Goal: Task Accomplishment & Management: Complete application form

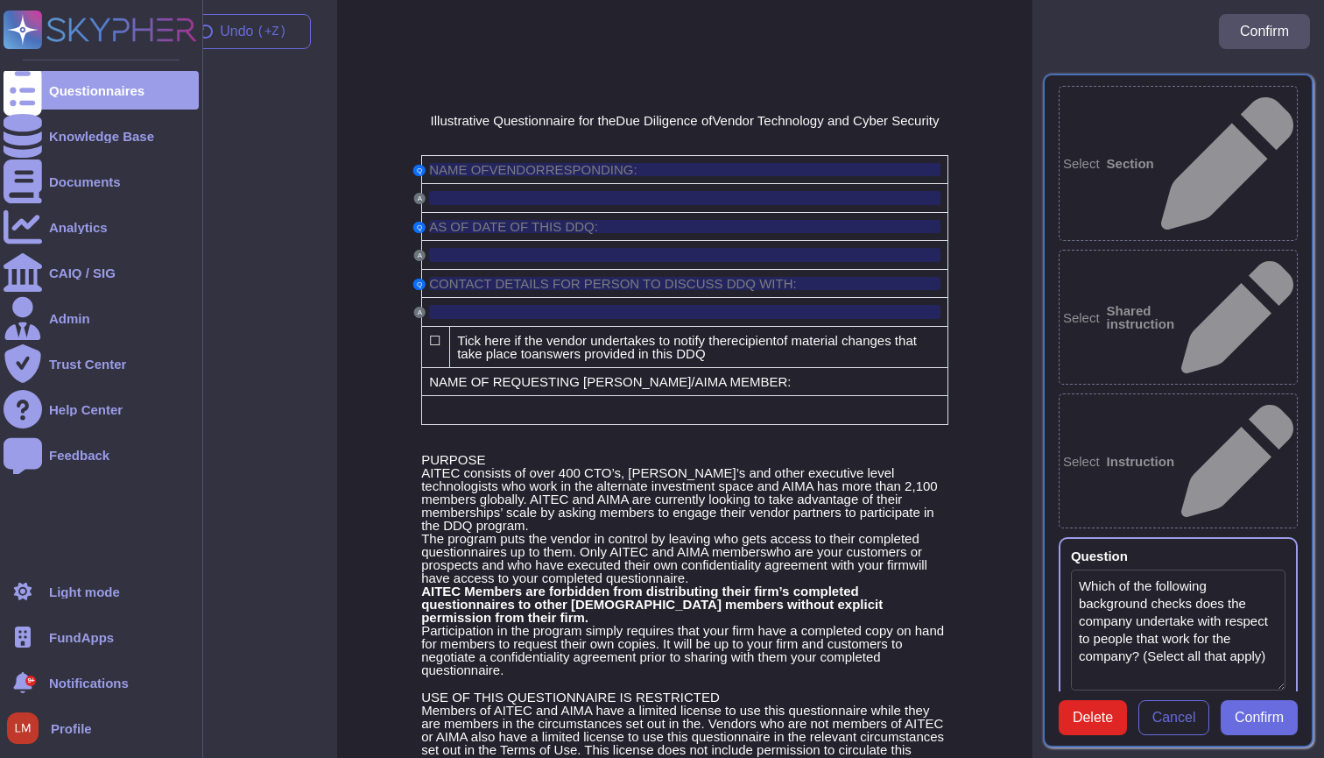
type textarea "Which of the following background checks does the company undertake with respec…"
click at [42, 99] on div "Questionnaires" at bounding box center [101, 90] width 195 height 39
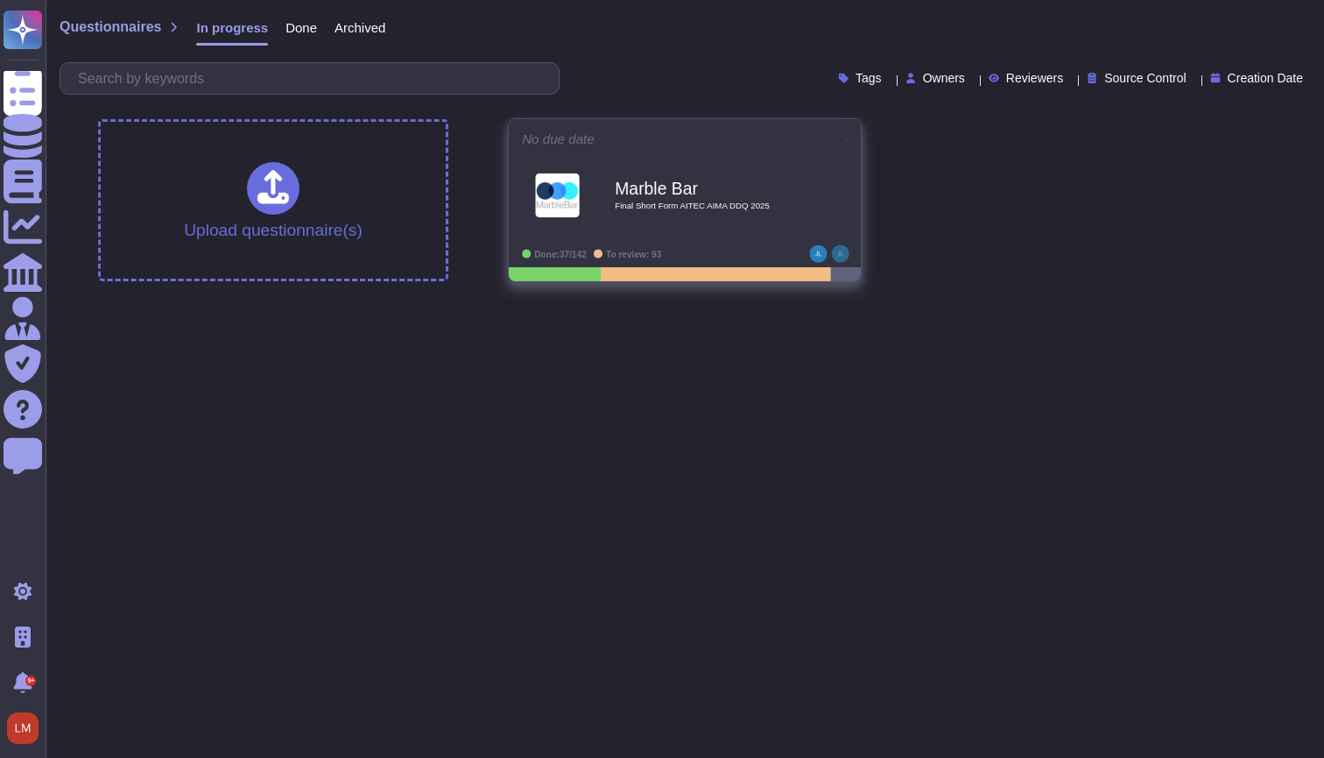
click at [846, 142] on icon at bounding box center [848, 140] width 4 height 4
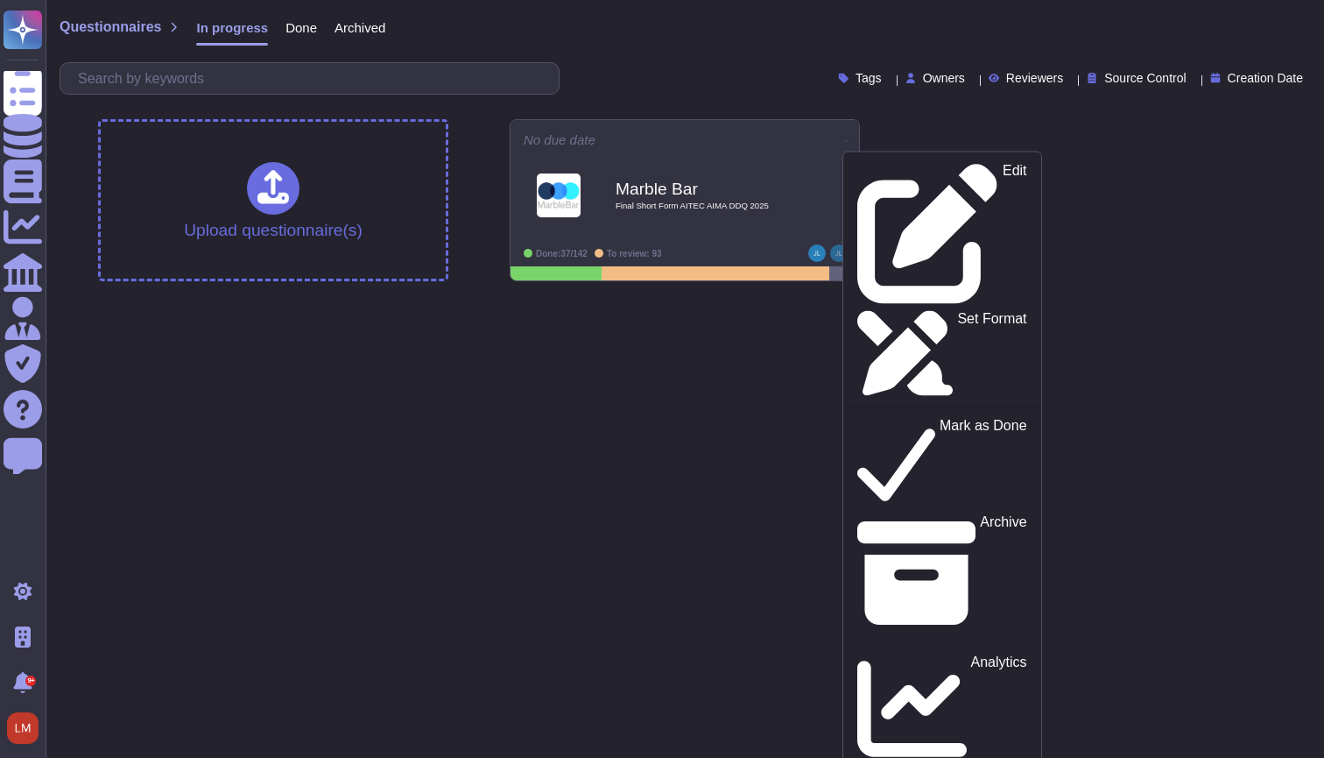
click at [752, 81] on div "Tags Owners Reviewers Source Control Creation Date" at bounding box center [685, 78] width 1251 height 32
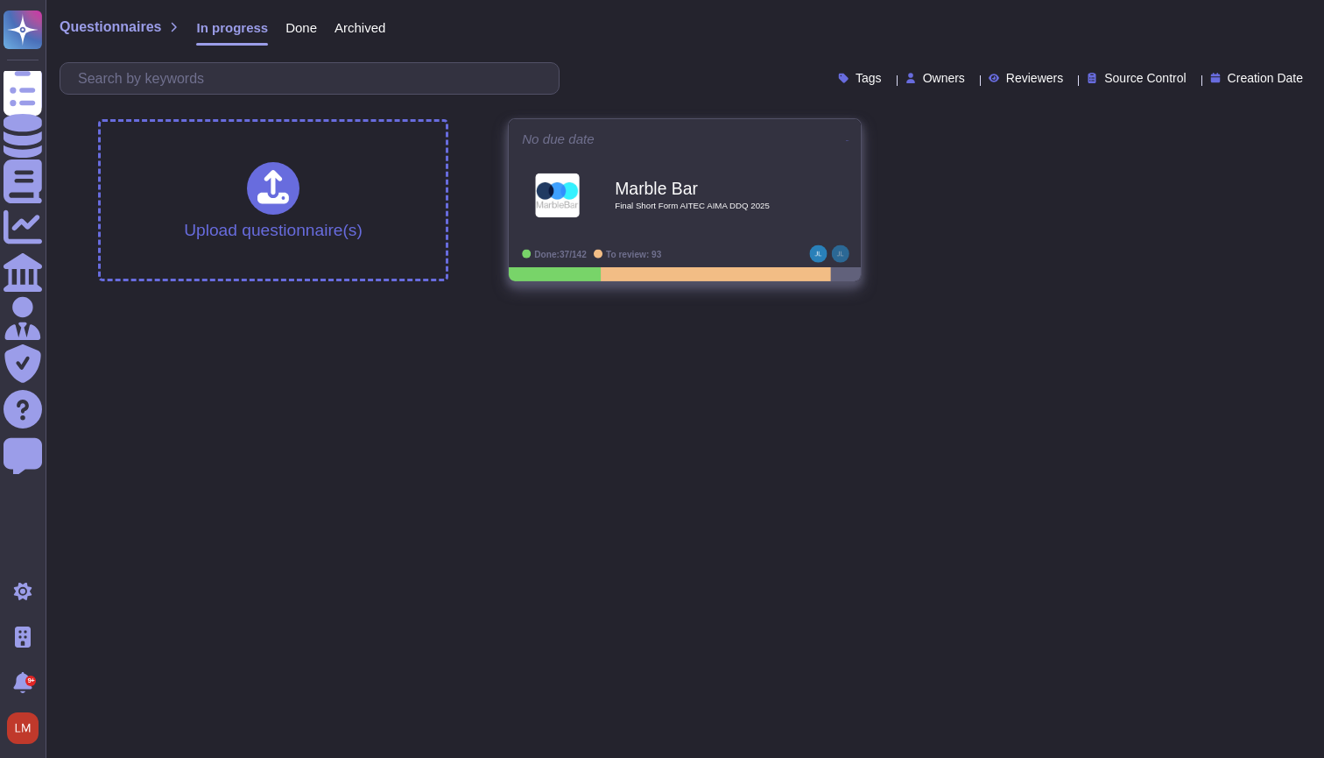
click at [846, 138] on icon at bounding box center [848, 140] width 4 height 4
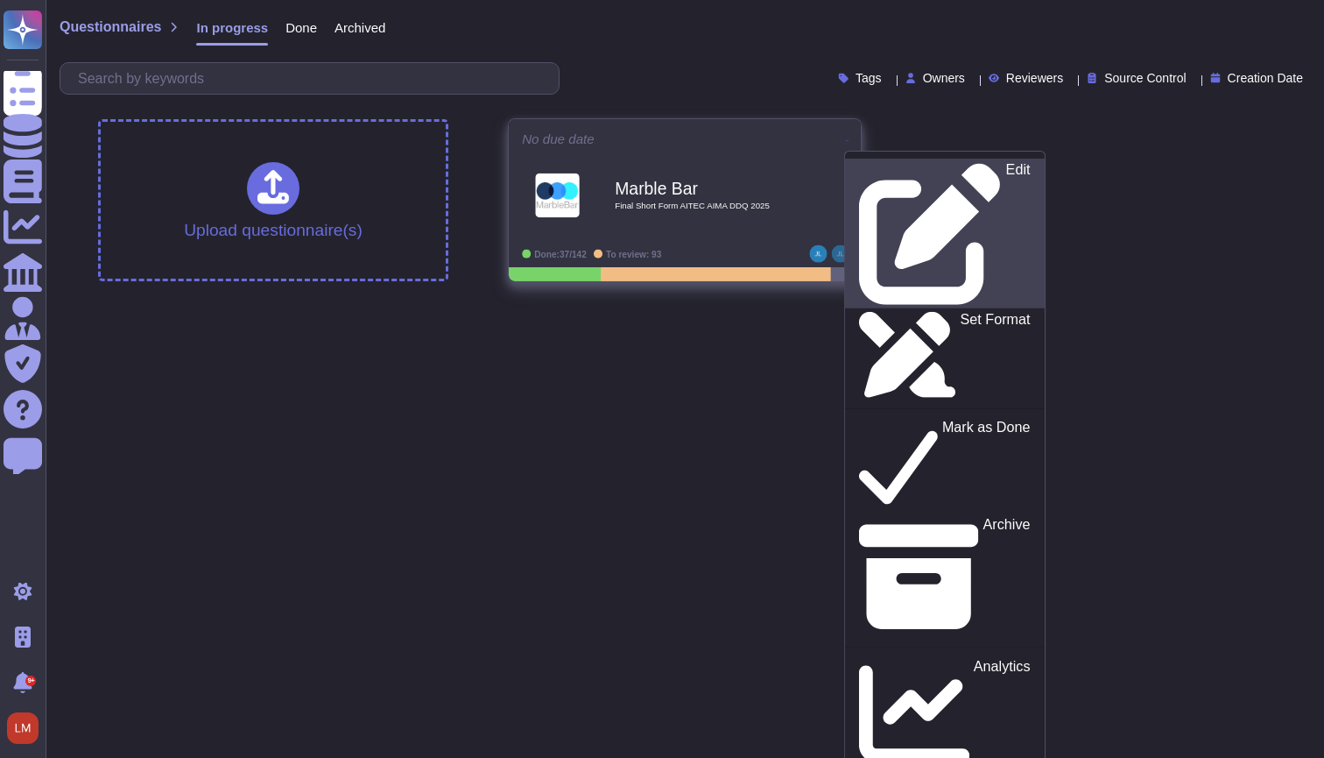
click at [859, 164] on icon at bounding box center [929, 234] width 141 height 141
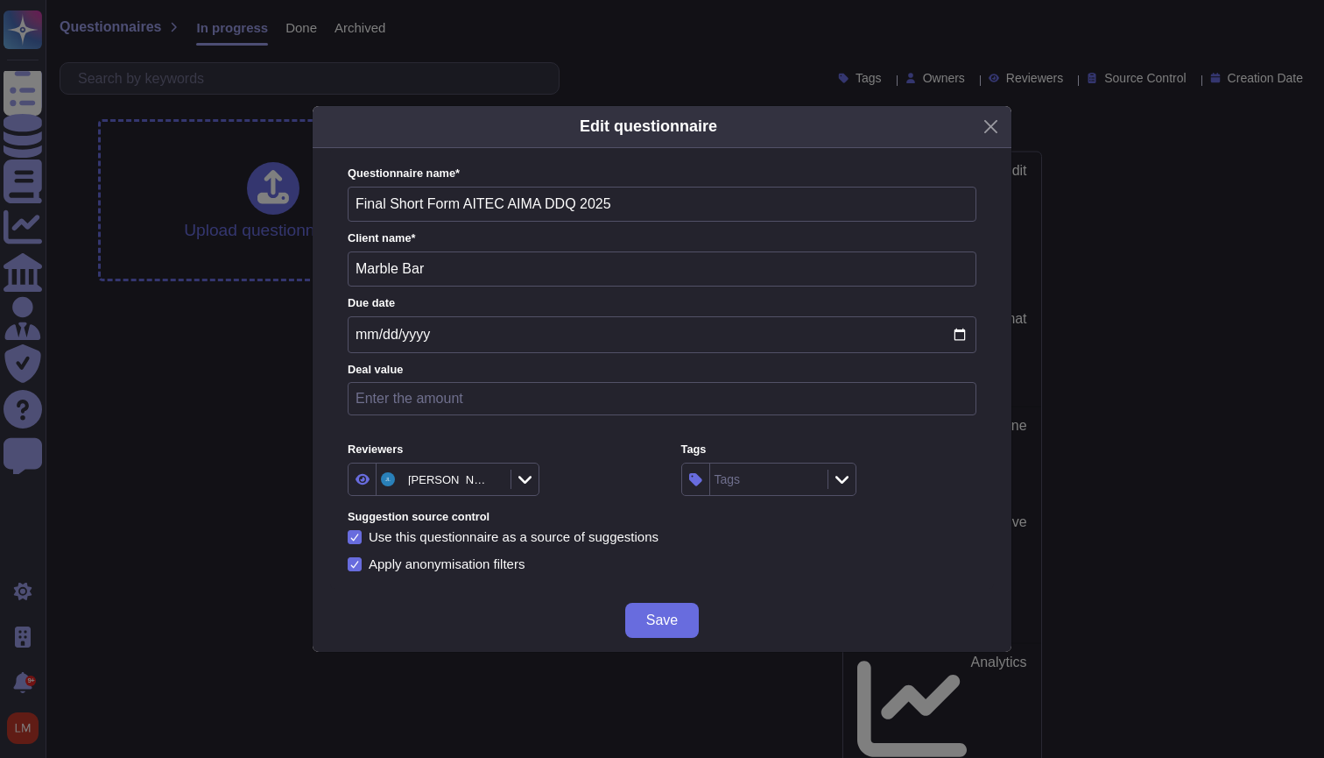
click at [519, 479] on icon at bounding box center [525, 479] width 13 height 18
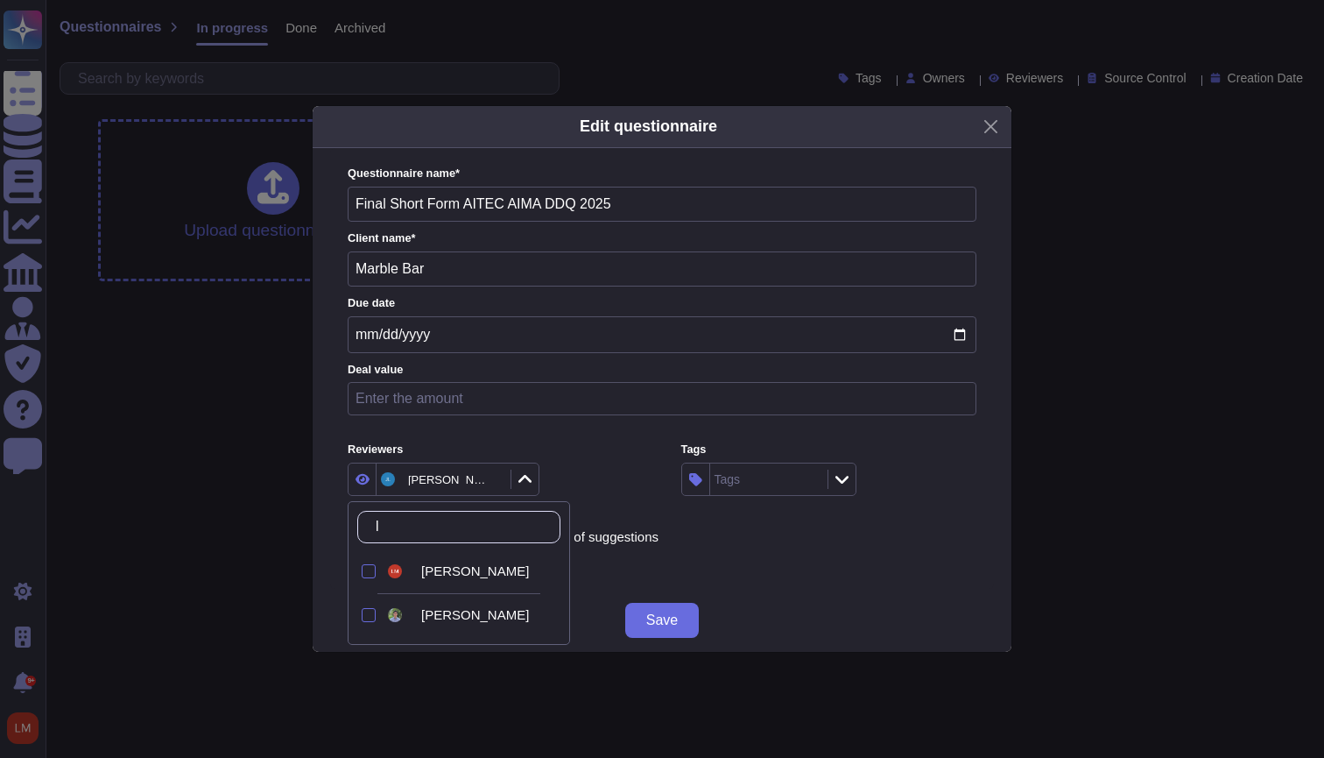
type input "lo"
click at [441, 576] on span "Louis Mutricy" at bounding box center [475, 571] width 108 height 16
click at [672, 622] on span "Save" at bounding box center [662, 620] width 32 height 14
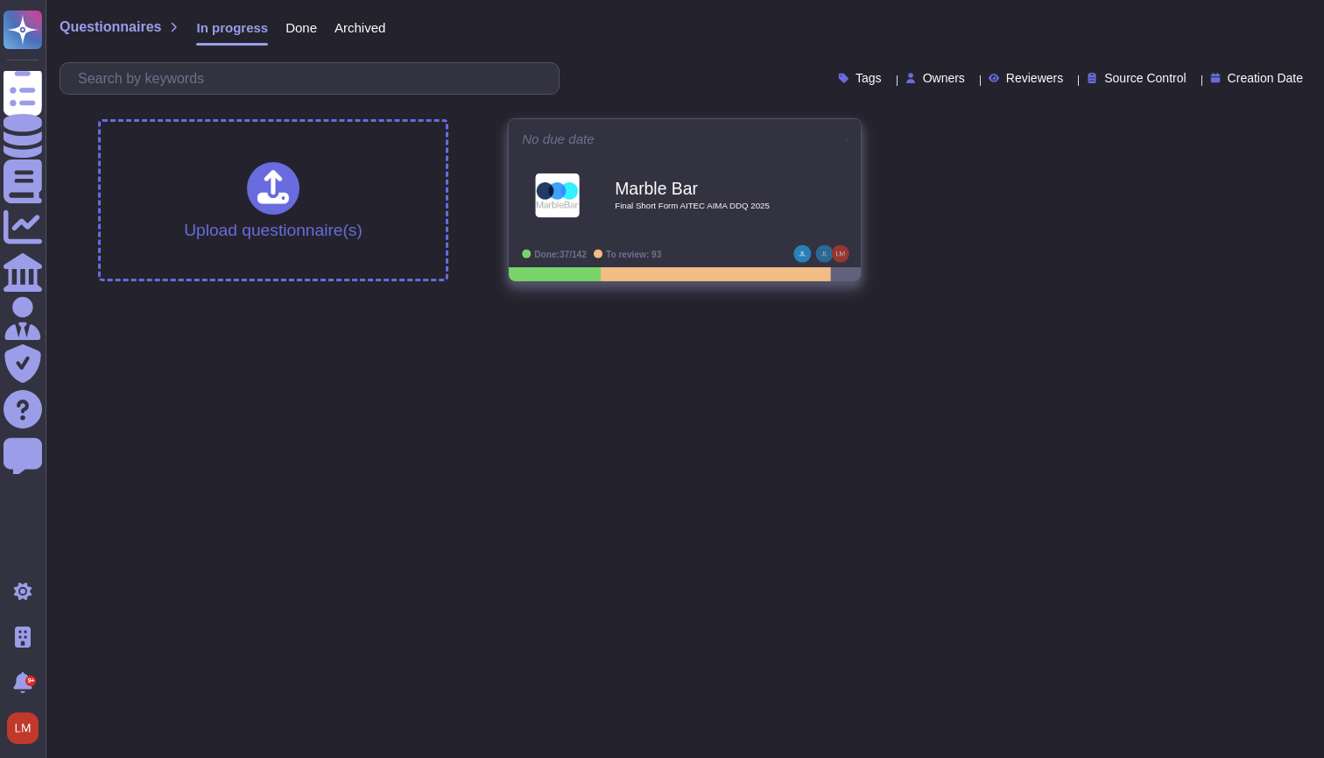
click at [846, 138] on icon at bounding box center [848, 140] width 4 height 4
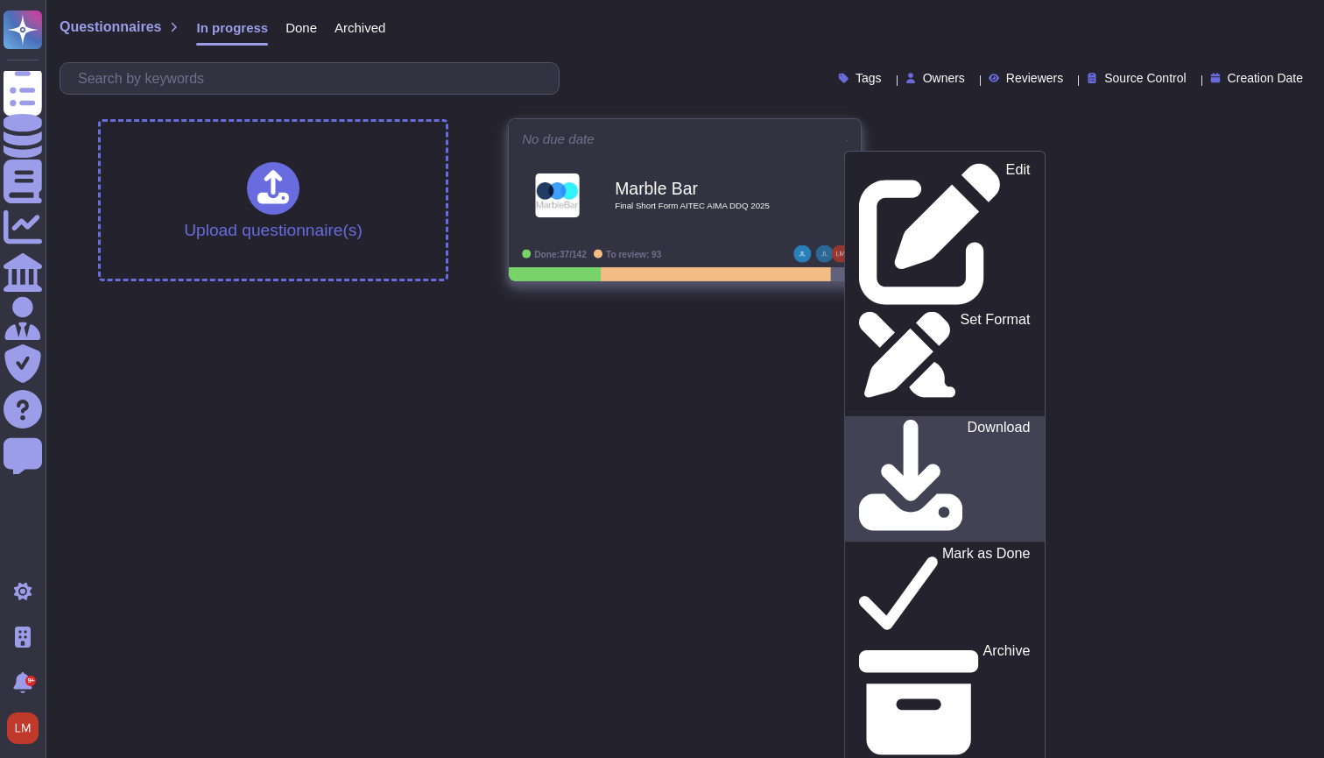
click at [968, 420] on p "Download" at bounding box center [999, 479] width 63 height 118
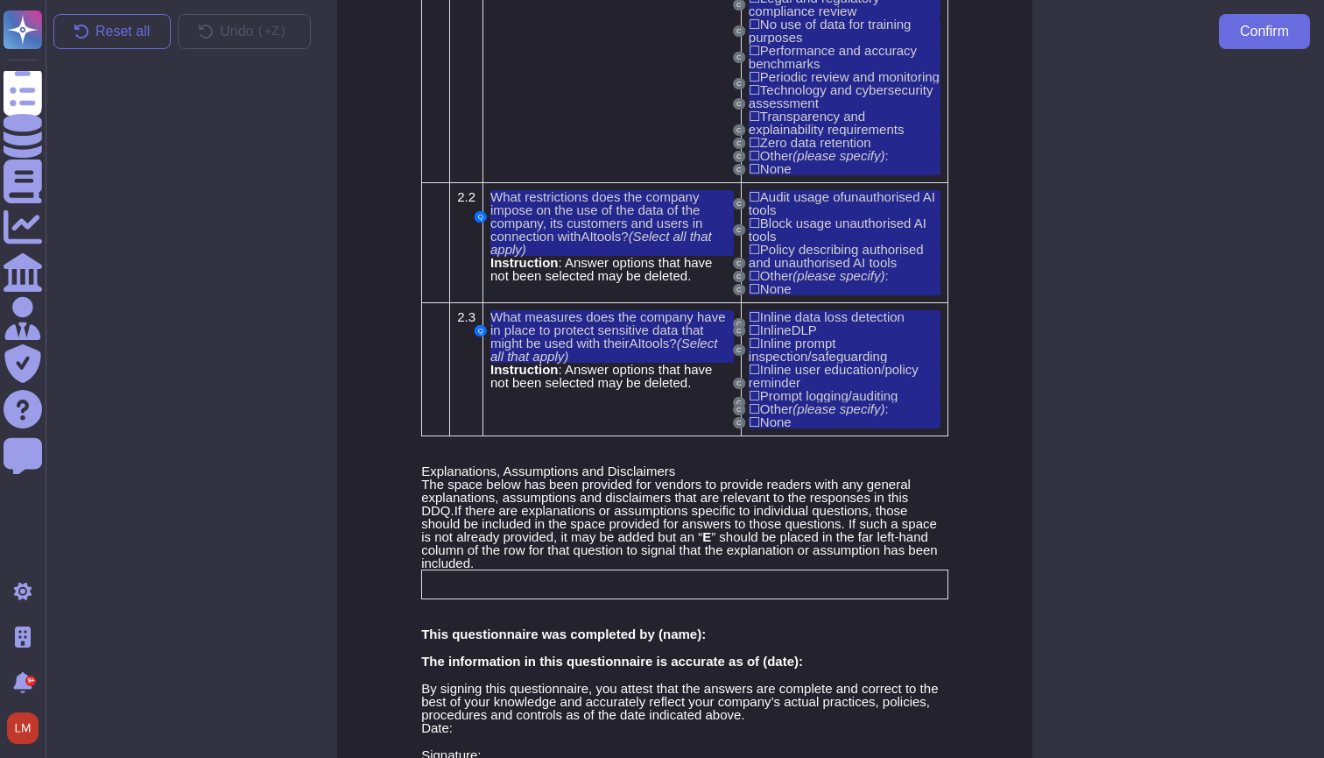
scroll to position [25785, 0]
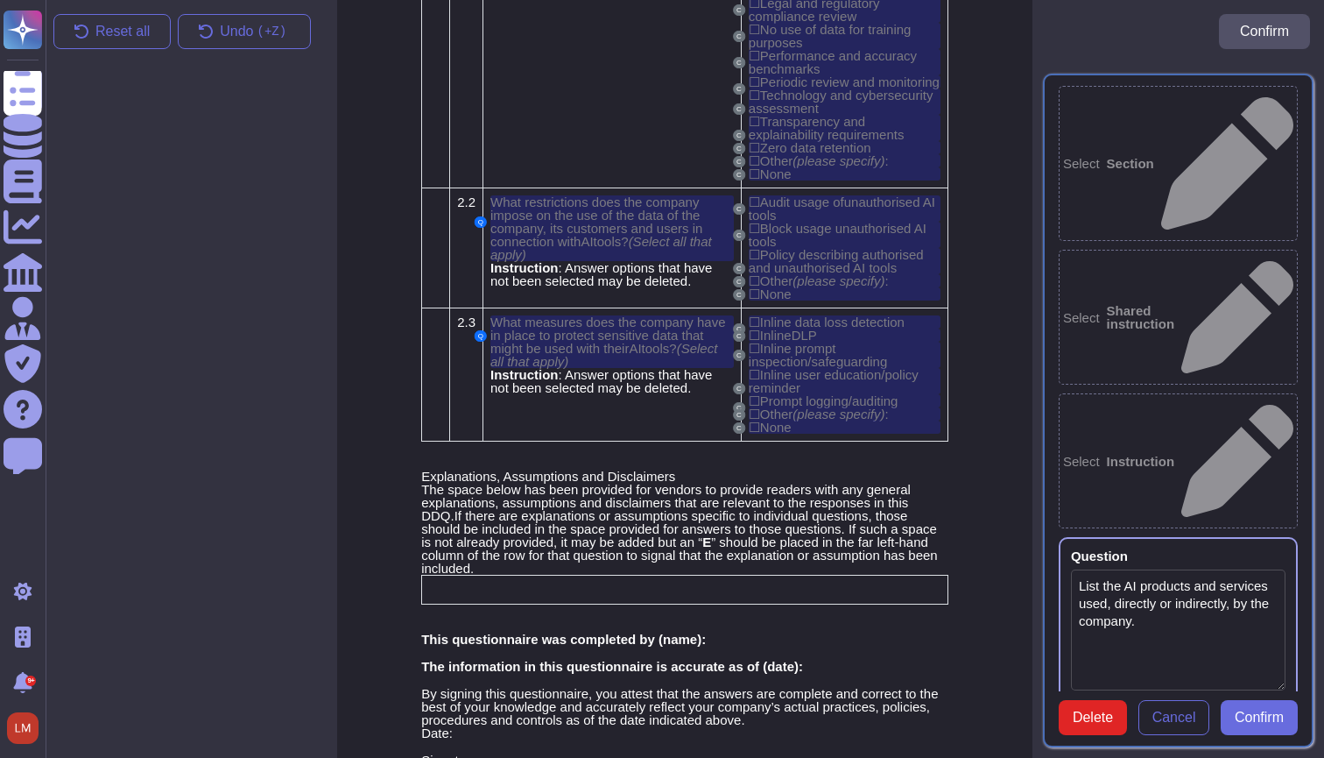
type textarea "List the AI products and services used, directly or indirectly, by the company."
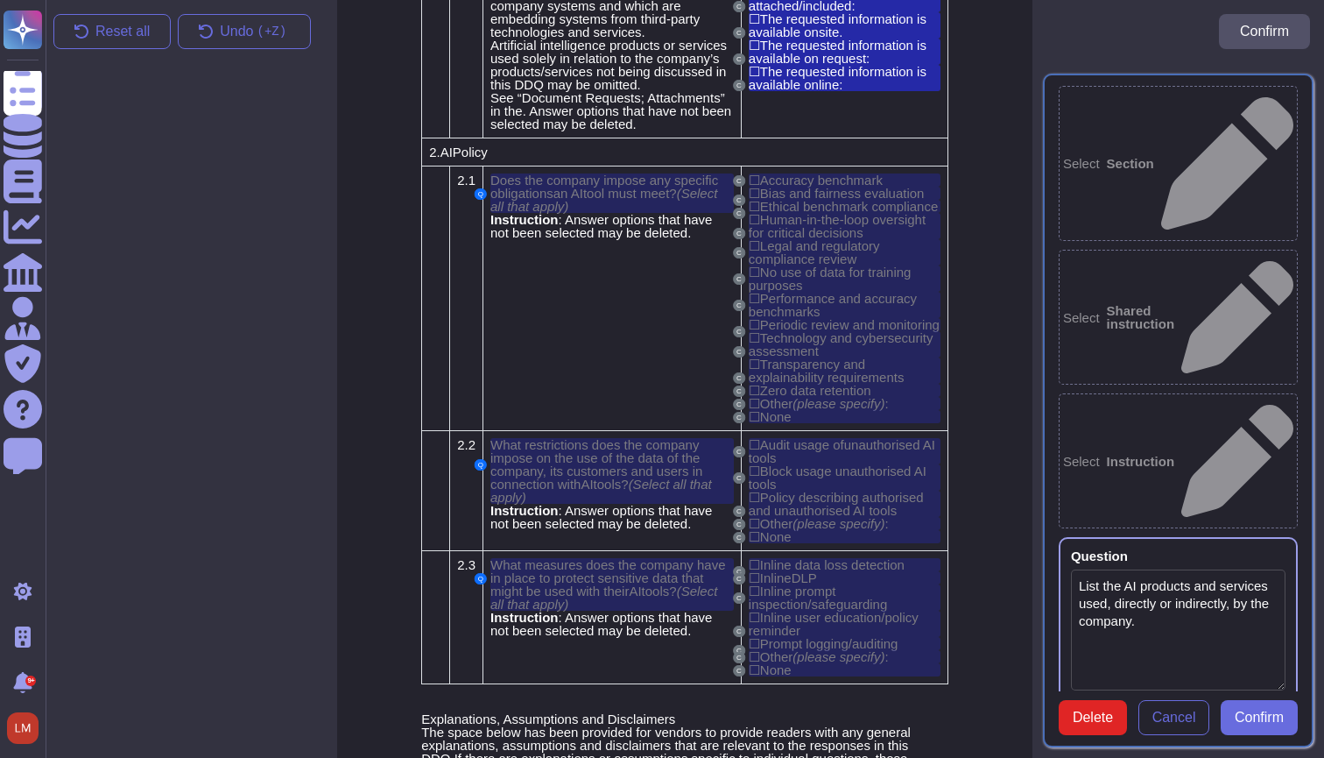
scroll to position [25559, 0]
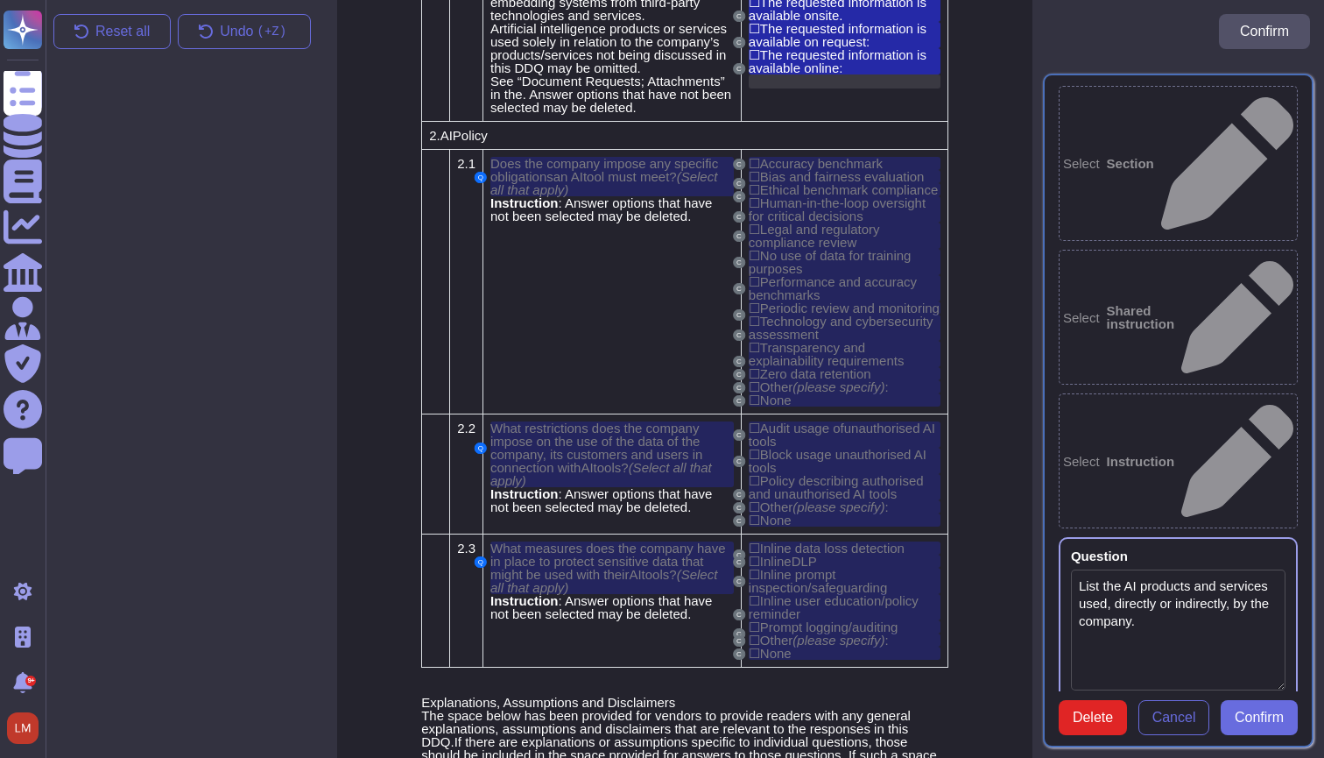
click at [870, 88] on div at bounding box center [845, 81] width 192 height 14
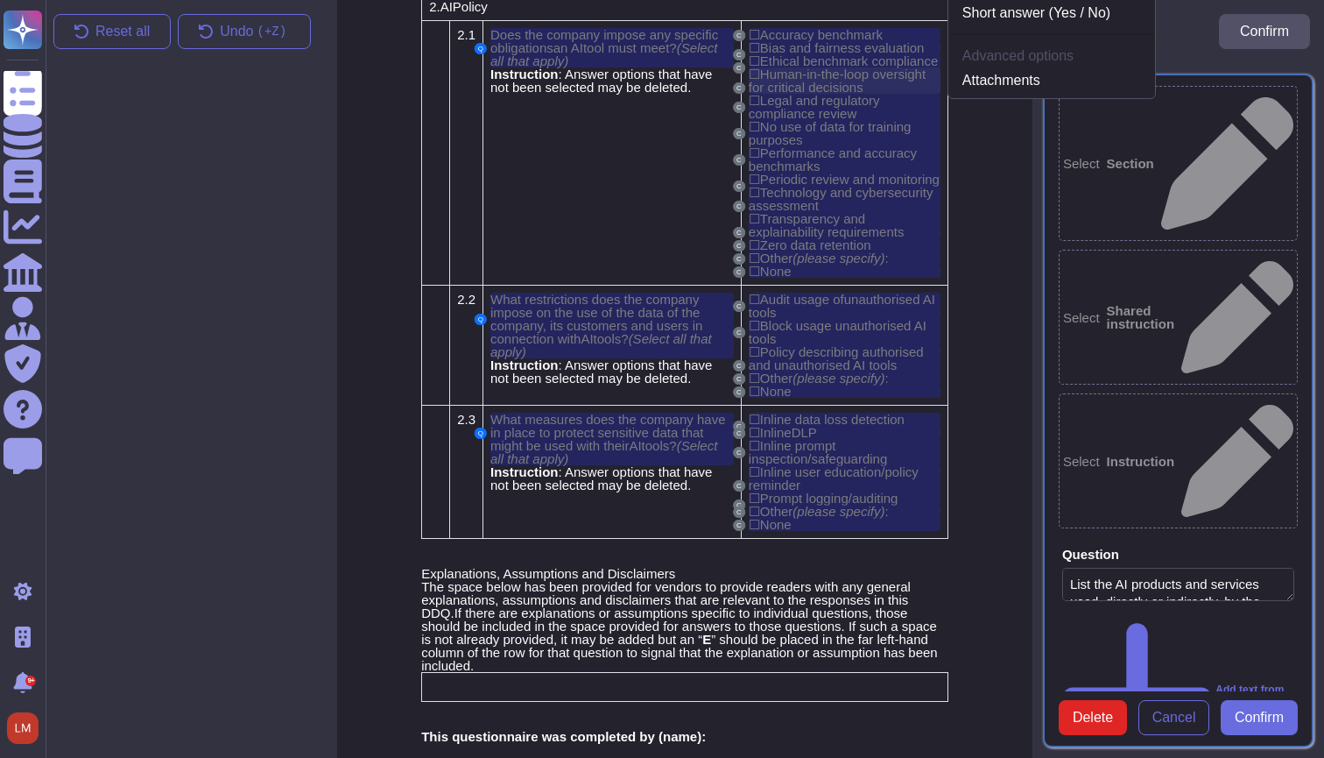
scroll to position [25701, 0]
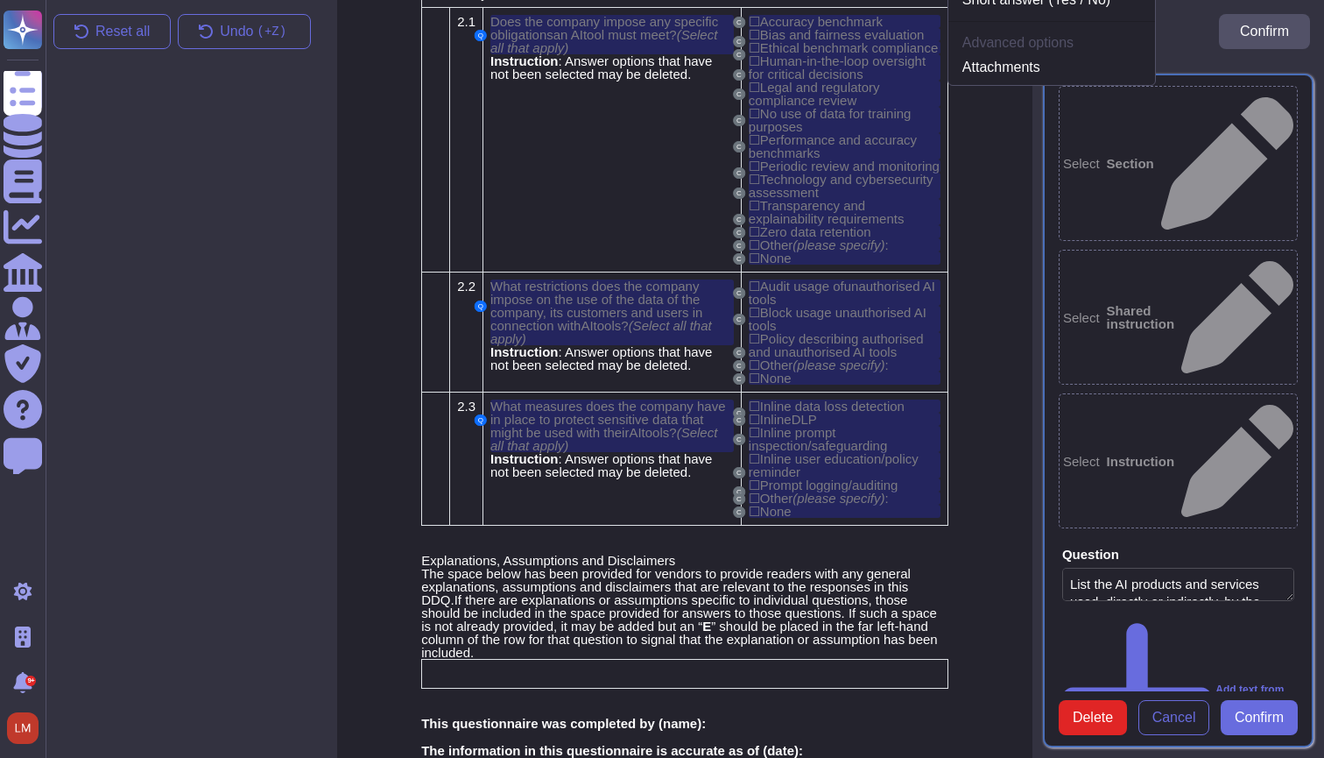
click at [1247, 723] on span "Confirm" at bounding box center [1259, 717] width 49 height 14
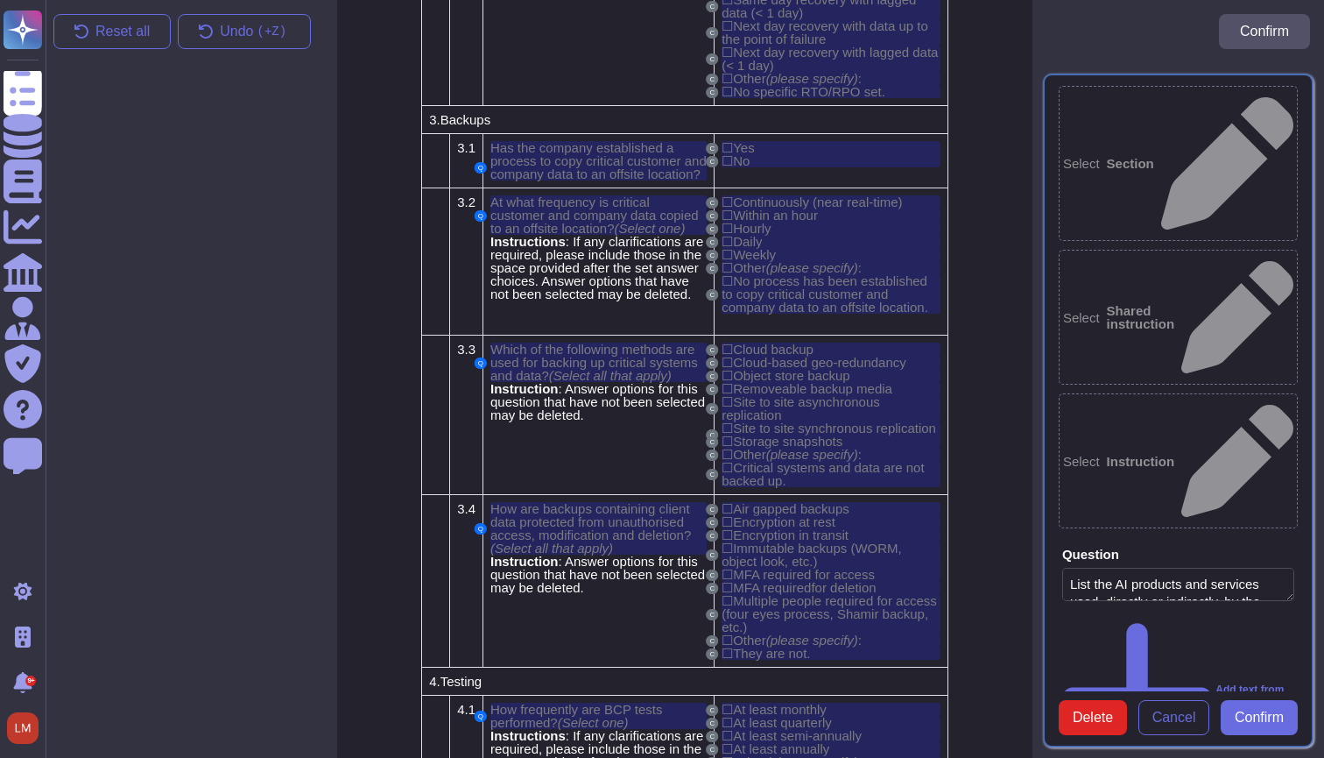
scroll to position [21235, 0]
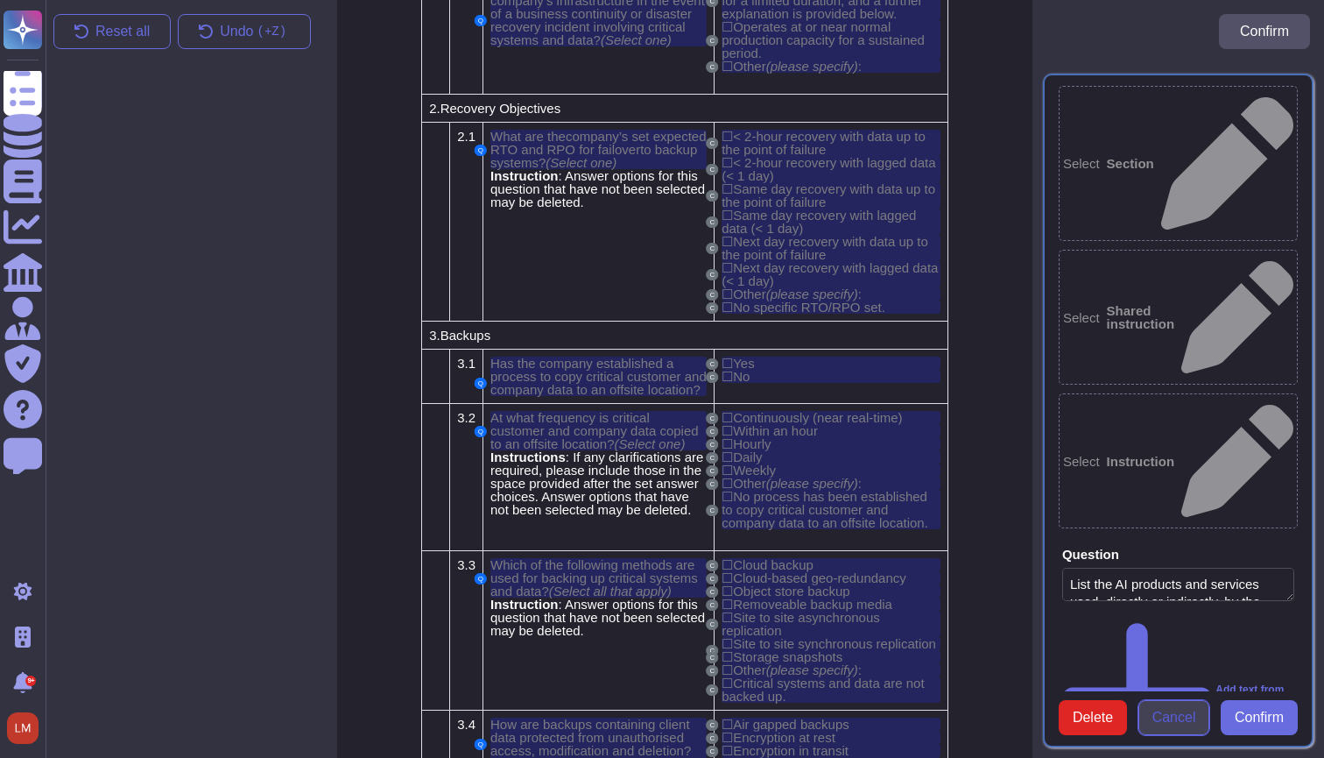
click at [1164, 724] on span "Cancel" at bounding box center [1175, 717] width 44 height 14
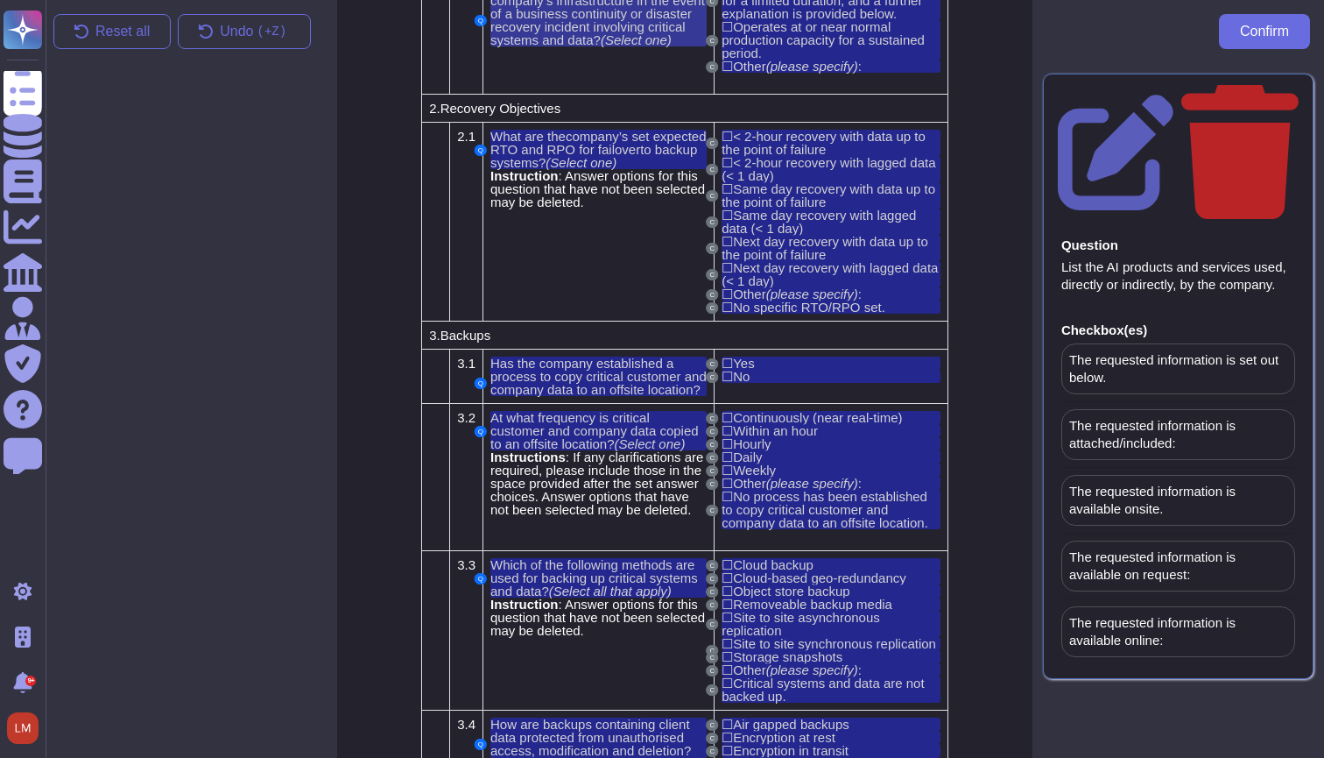
click at [634, 47] on span "What is the capacity of the company’s infrastructure in the event of a business…" at bounding box center [598, 13] width 215 height 67
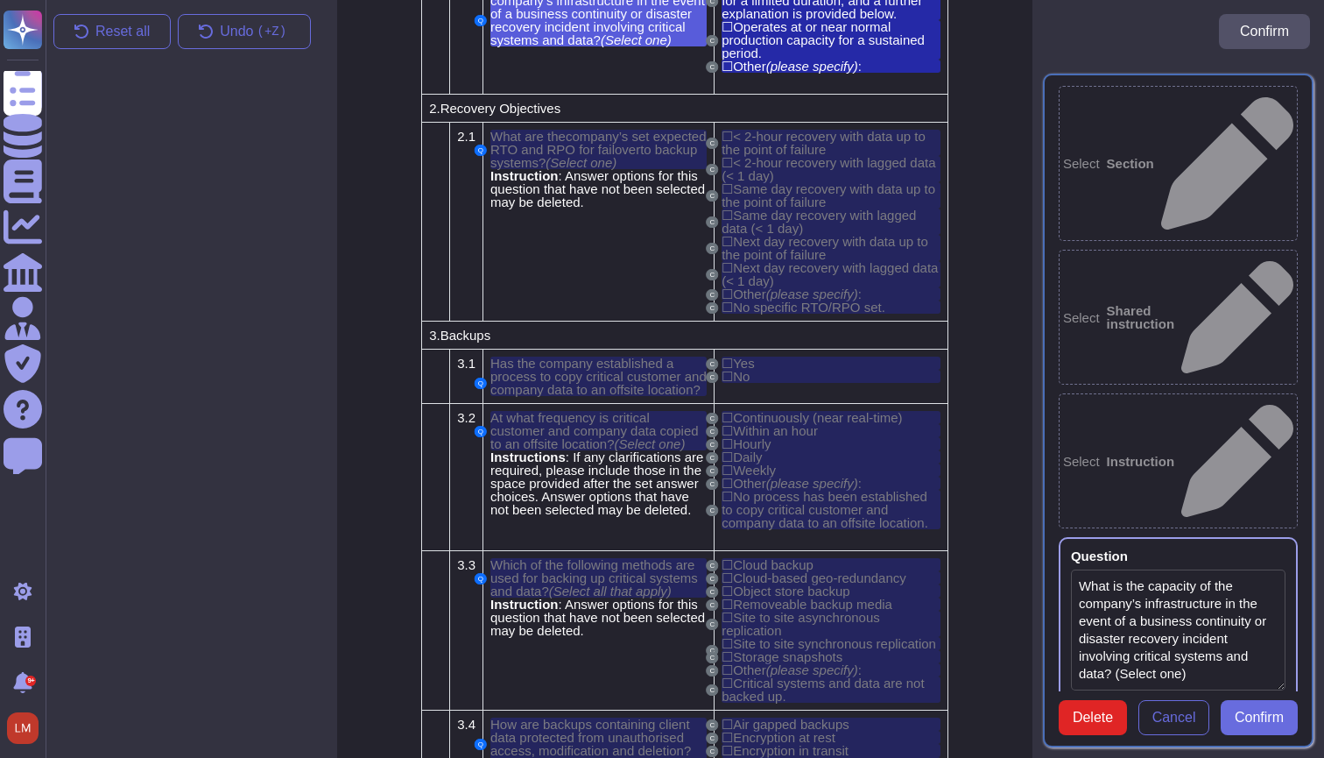
type textarea "What is the capacity of the company’s infrastructure in the event of a business…"
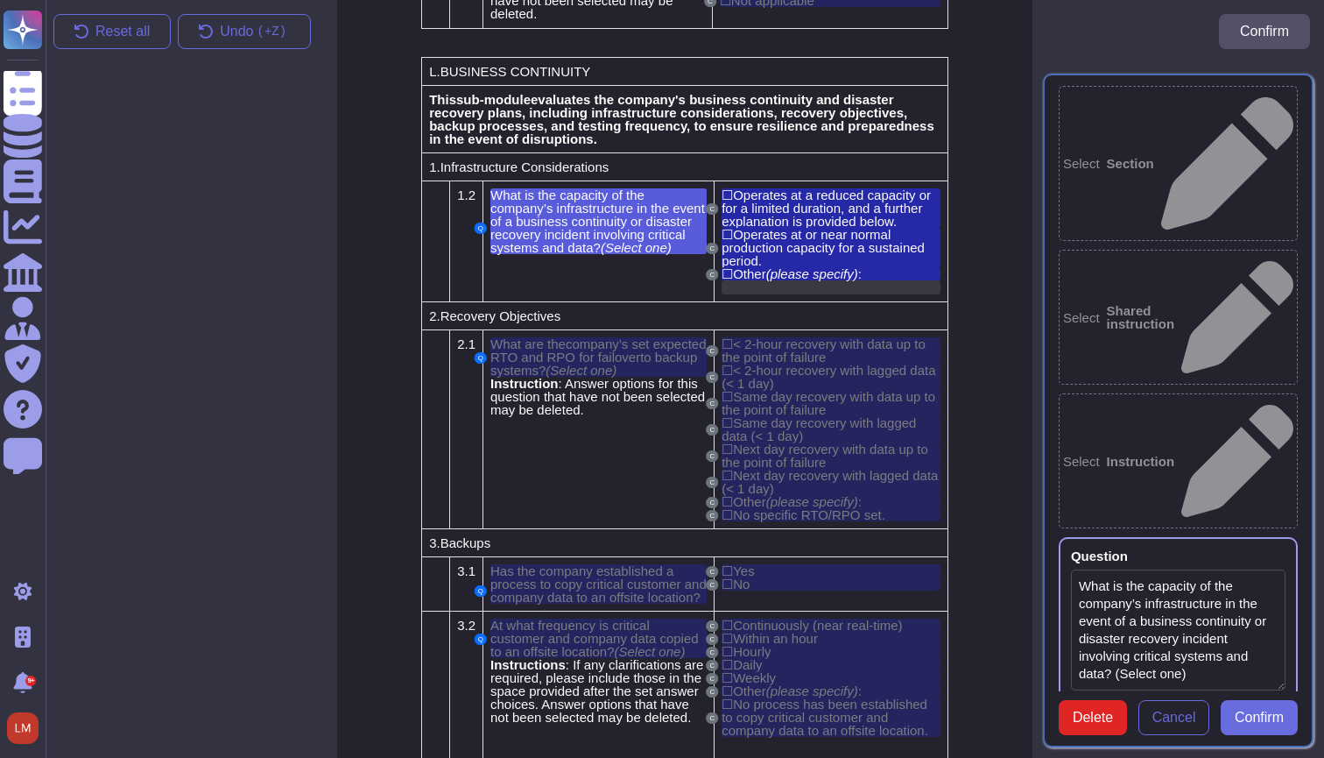
click at [780, 294] on div at bounding box center [831, 287] width 219 height 14
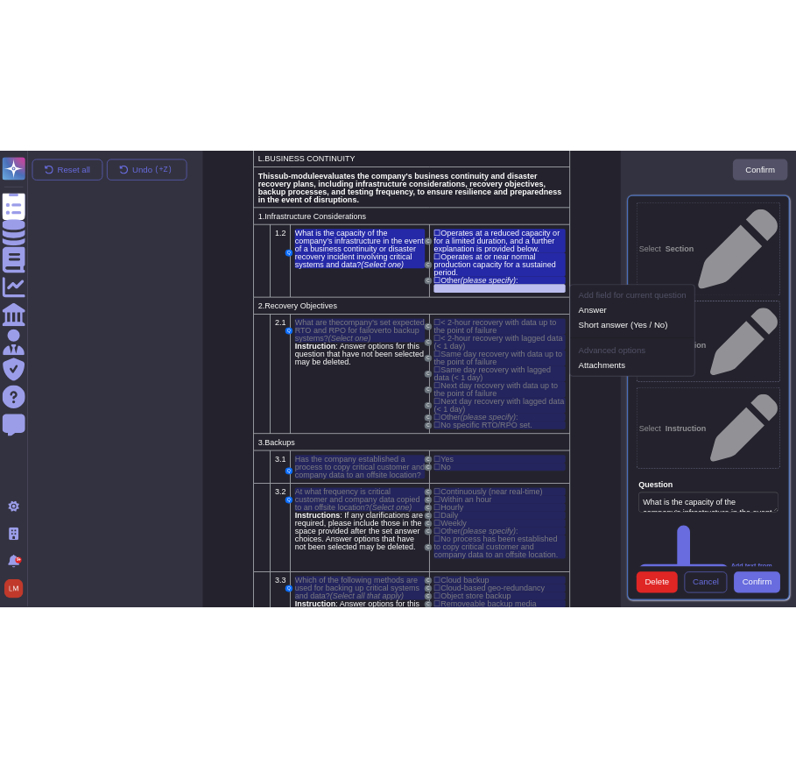
scroll to position [21087, 0]
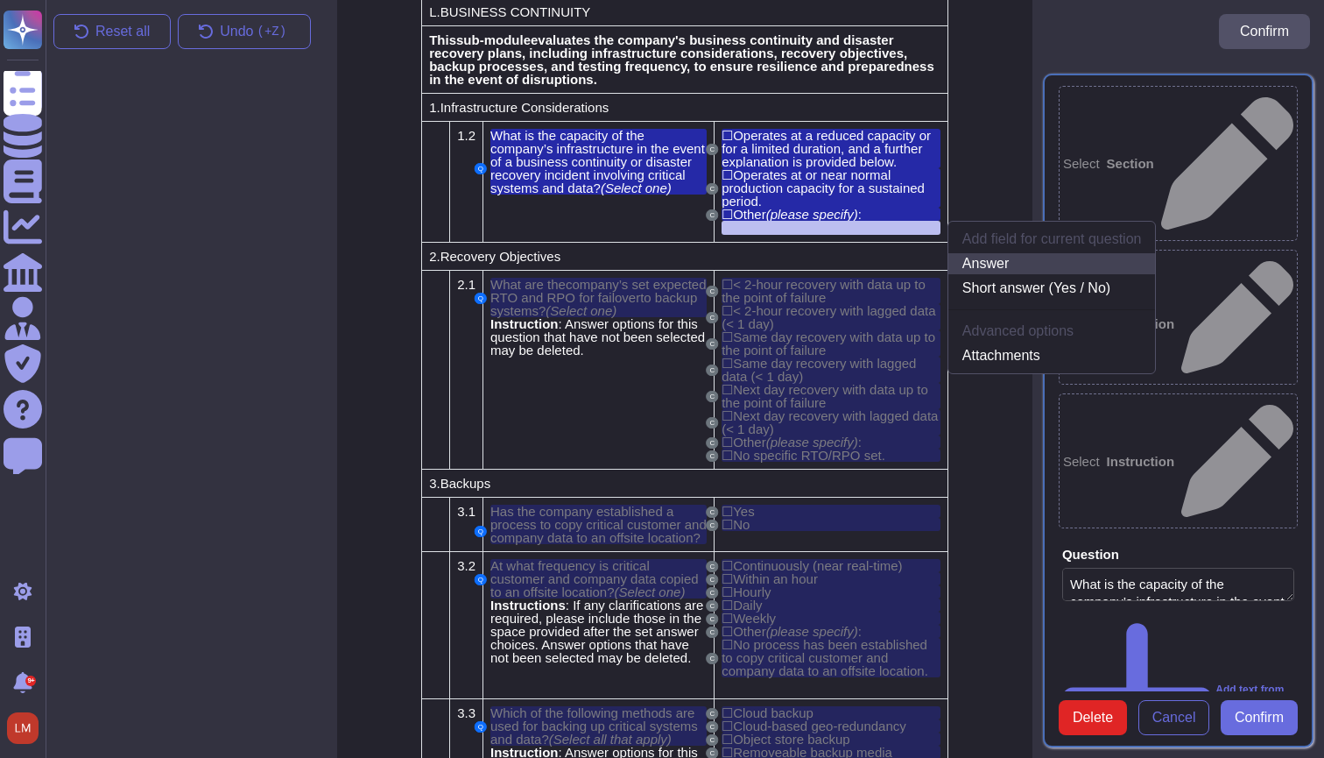
click at [1005, 274] on link "Answer" at bounding box center [1053, 263] width 208 height 21
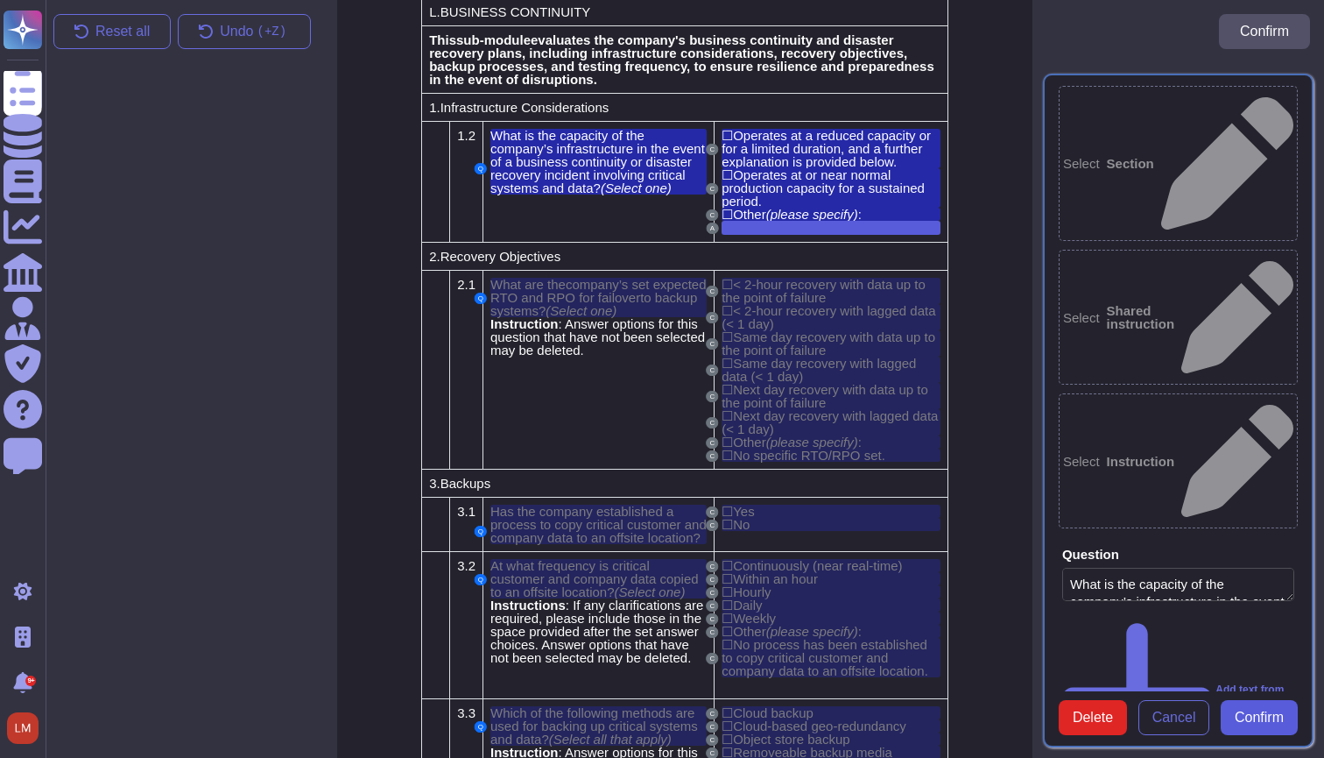
click at [1249, 711] on span "Confirm" at bounding box center [1259, 717] width 49 height 14
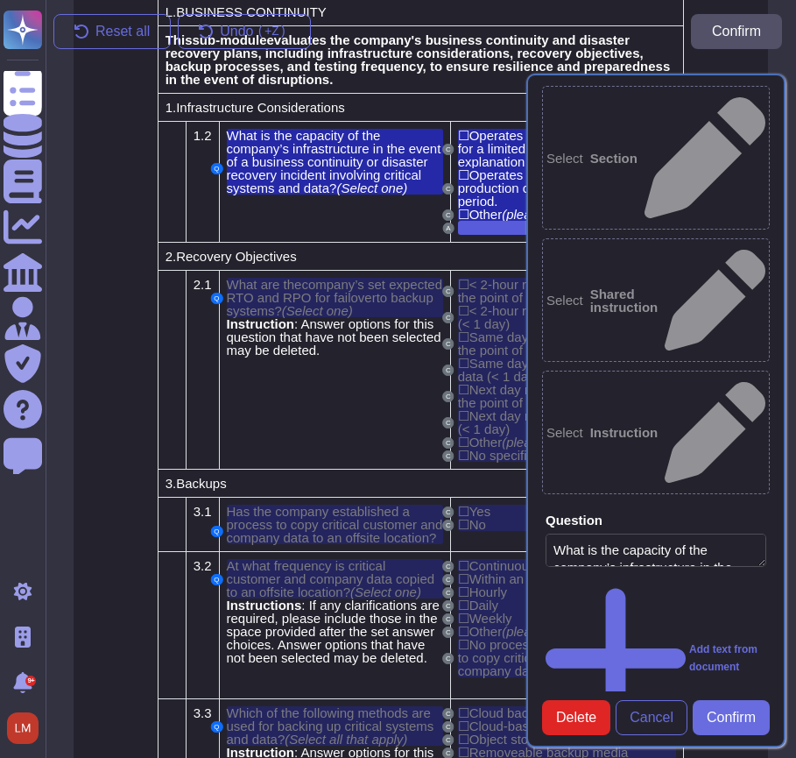
click at [396, 26] on td "L . BUSINESS CONTINUITY" at bounding box center [421, 12] width 526 height 28
